Goal: Task Accomplishment & Management: Use online tool/utility

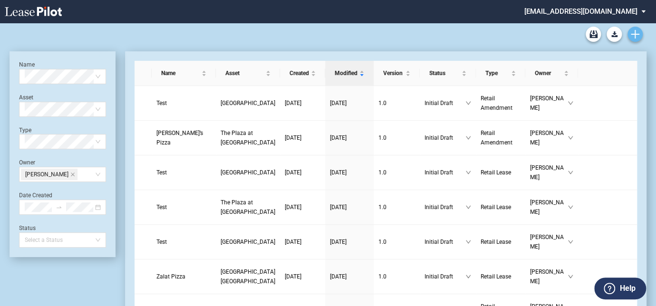
click at [634, 31] on icon "Create new document" at bounding box center [635, 34] width 9 height 9
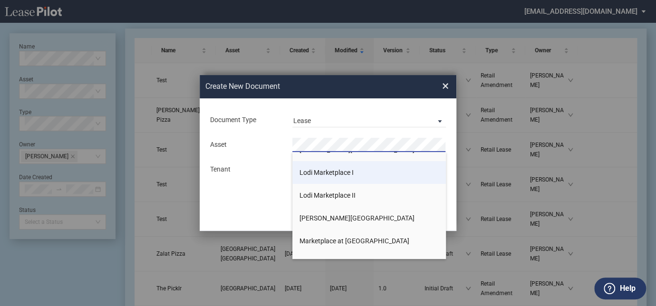
scroll to position [475, 0]
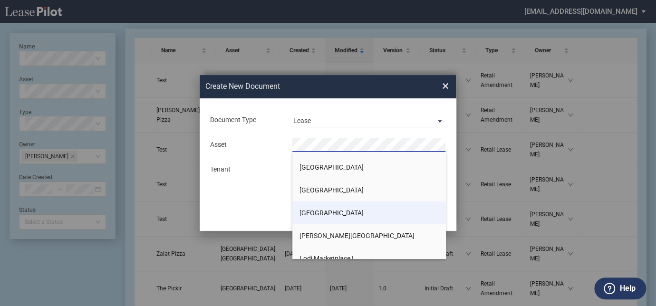
click at [318, 210] on span "[GEOGRAPHIC_DATA]" at bounding box center [331, 213] width 64 height 8
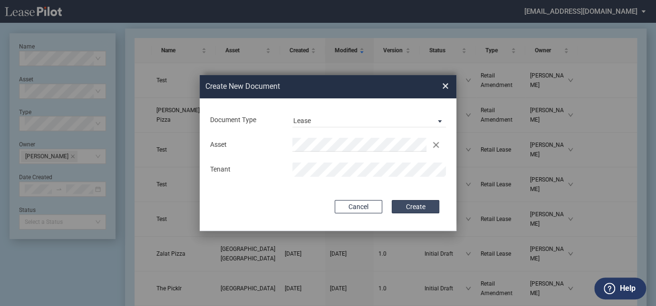
click at [413, 209] on button "Create" at bounding box center [416, 206] width 48 height 13
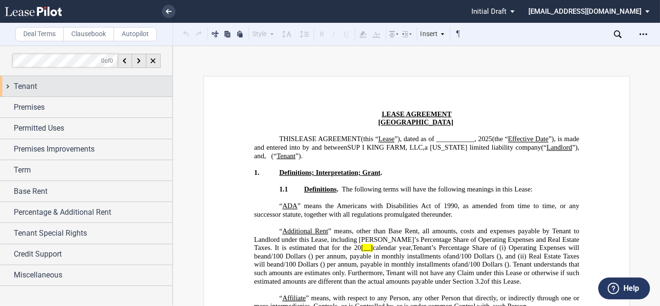
click at [13, 88] on div "Tenant" at bounding box center [86, 86] width 173 height 20
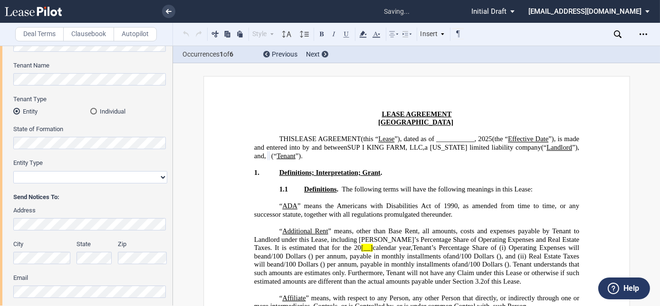
scroll to position [86, 0]
click at [147, 179] on select "Corporation Limited Liability Company General Partnership Limited Partnership O…" at bounding box center [90, 177] width 154 height 12
select select "limited liability company"
click at [13, 171] on select "Corporation Limited Liability Company General Partnership Limited Partnership O…" at bounding box center [90, 177] width 154 height 12
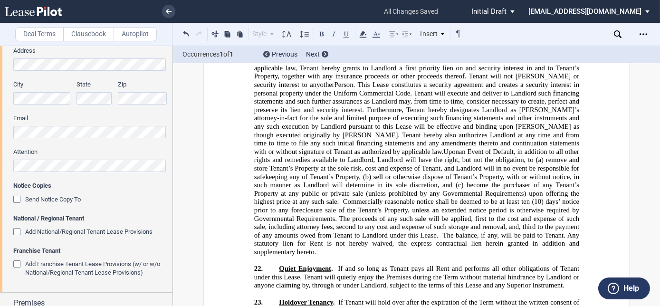
scroll to position [259, 0]
